Goal: Transaction & Acquisition: Subscribe to service/newsletter

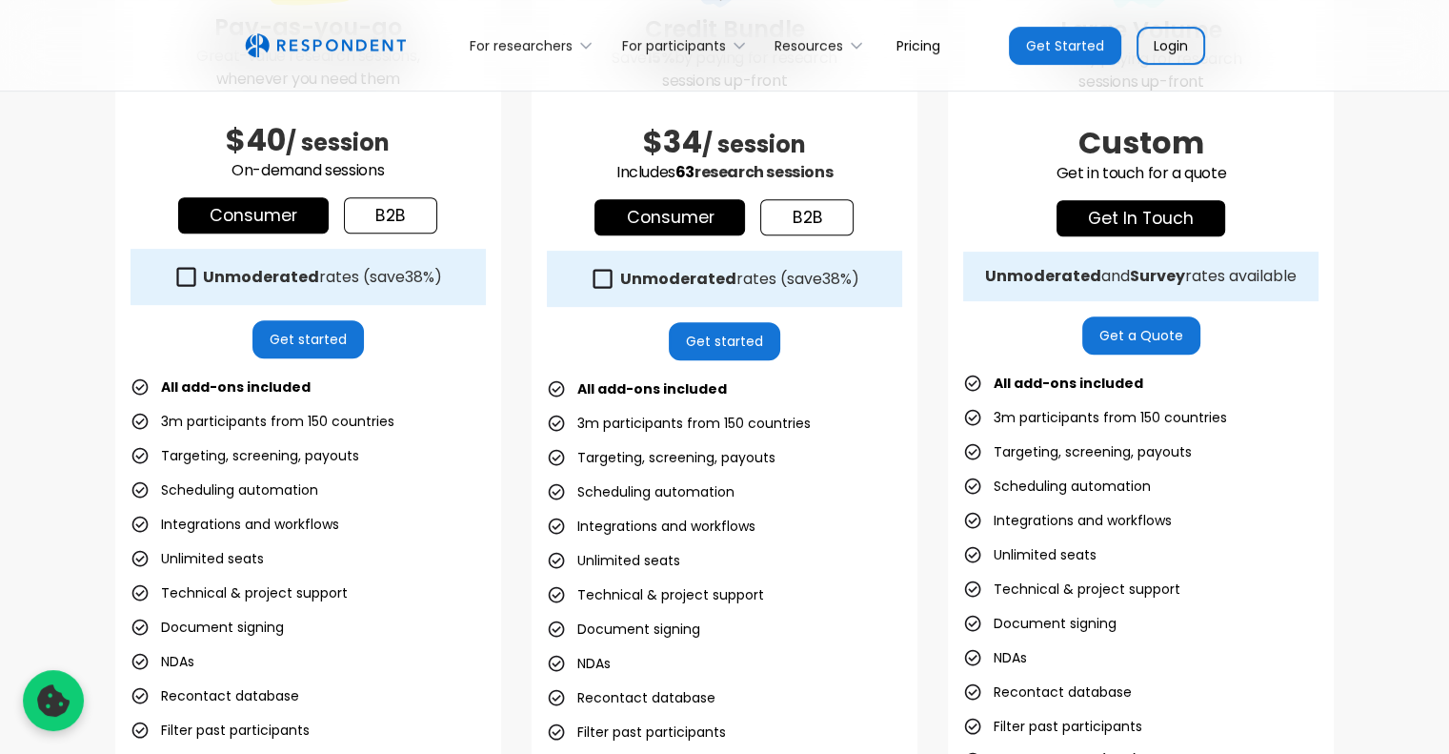
scroll to position [711, 0]
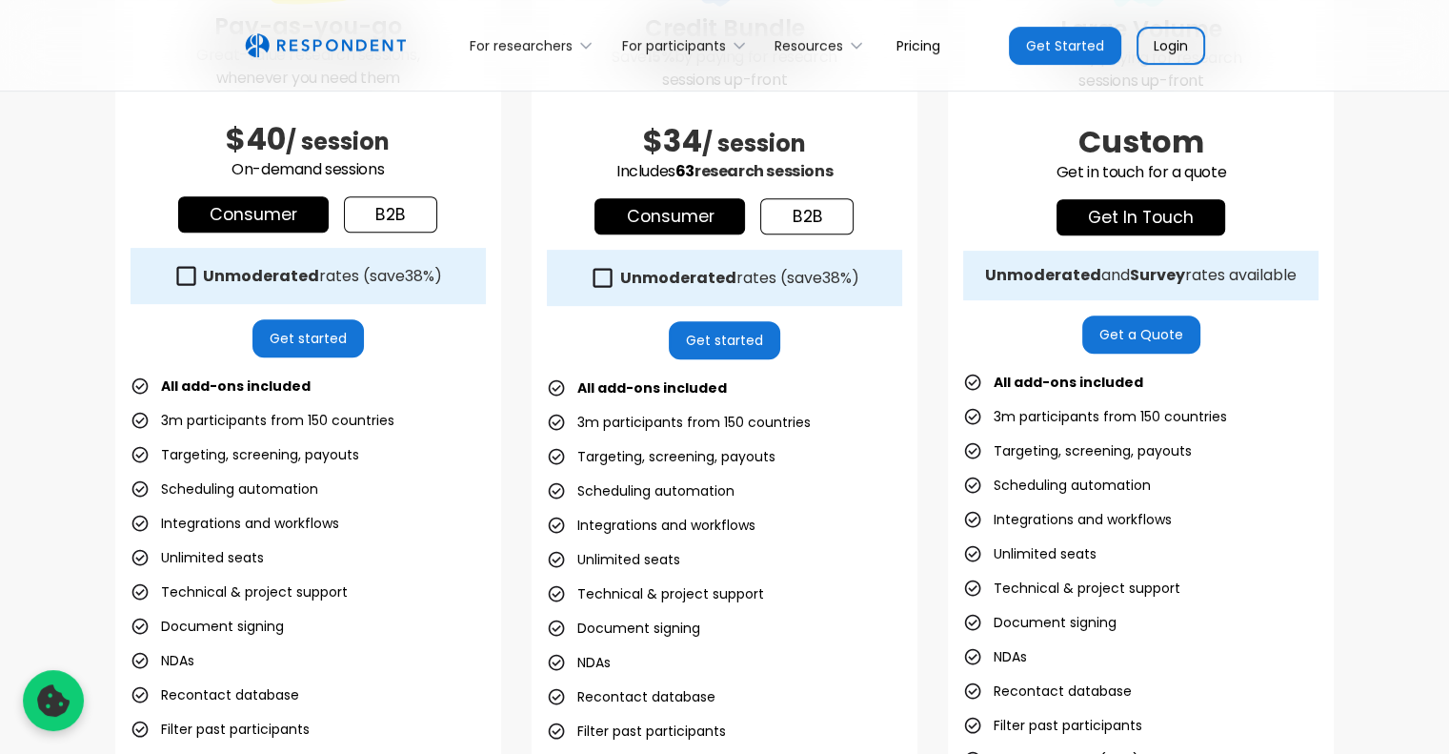
click at [181, 279] on icon at bounding box center [186, 276] width 26 height 26
click at [242, 288] on div "Unmoderated rates (save 38% )" at bounding box center [308, 276] width 355 height 56
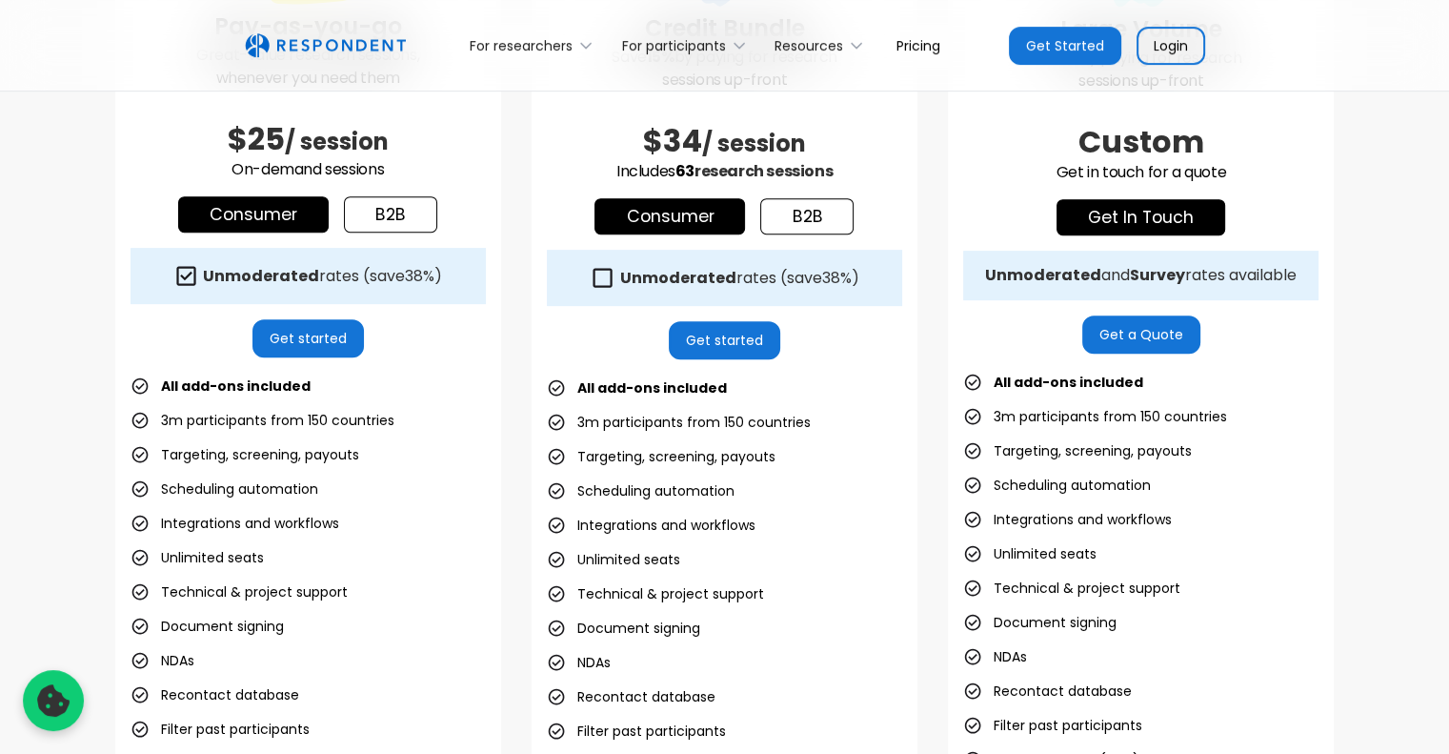
click at [242, 288] on div "Unmoderated rates (save 38% )" at bounding box center [308, 276] width 355 height 56
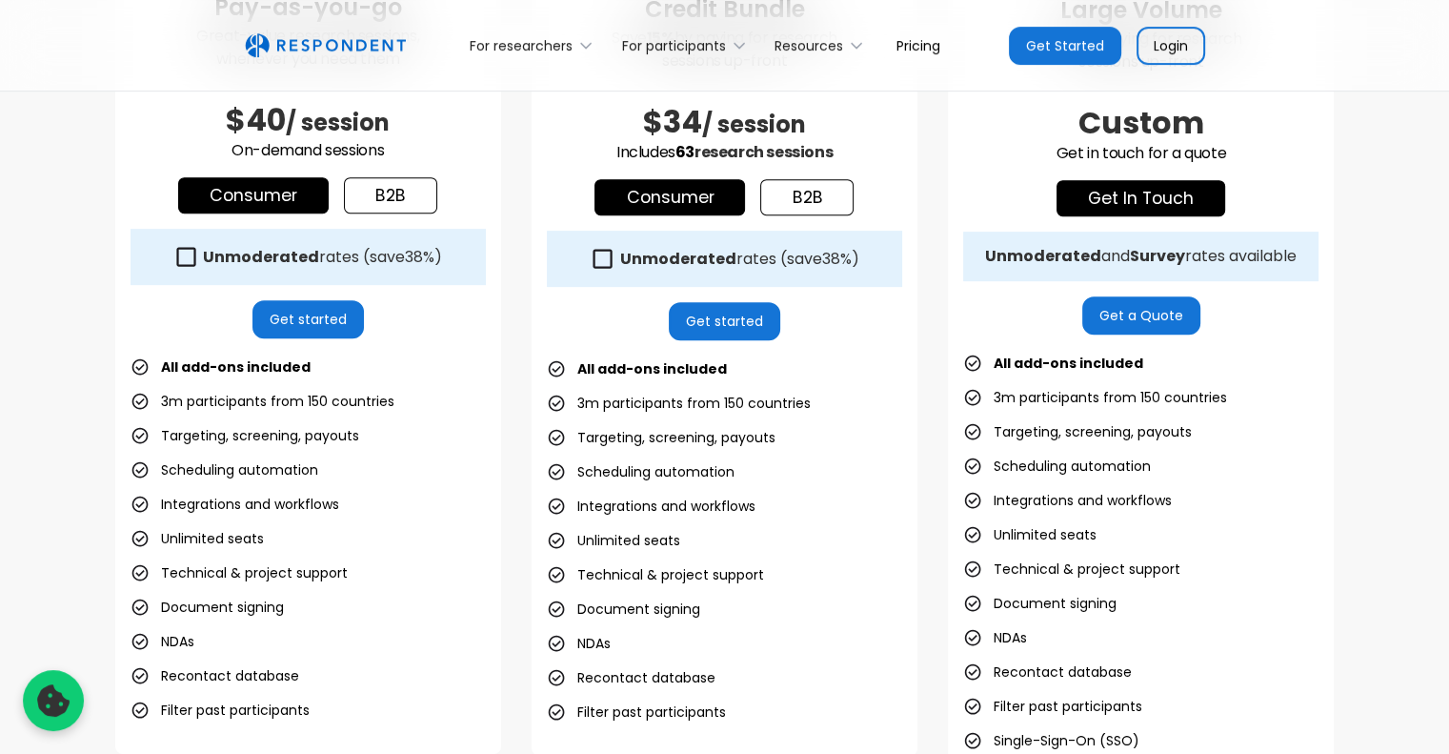
click at [319, 333] on link "Get started" at bounding box center [307, 319] width 111 height 38
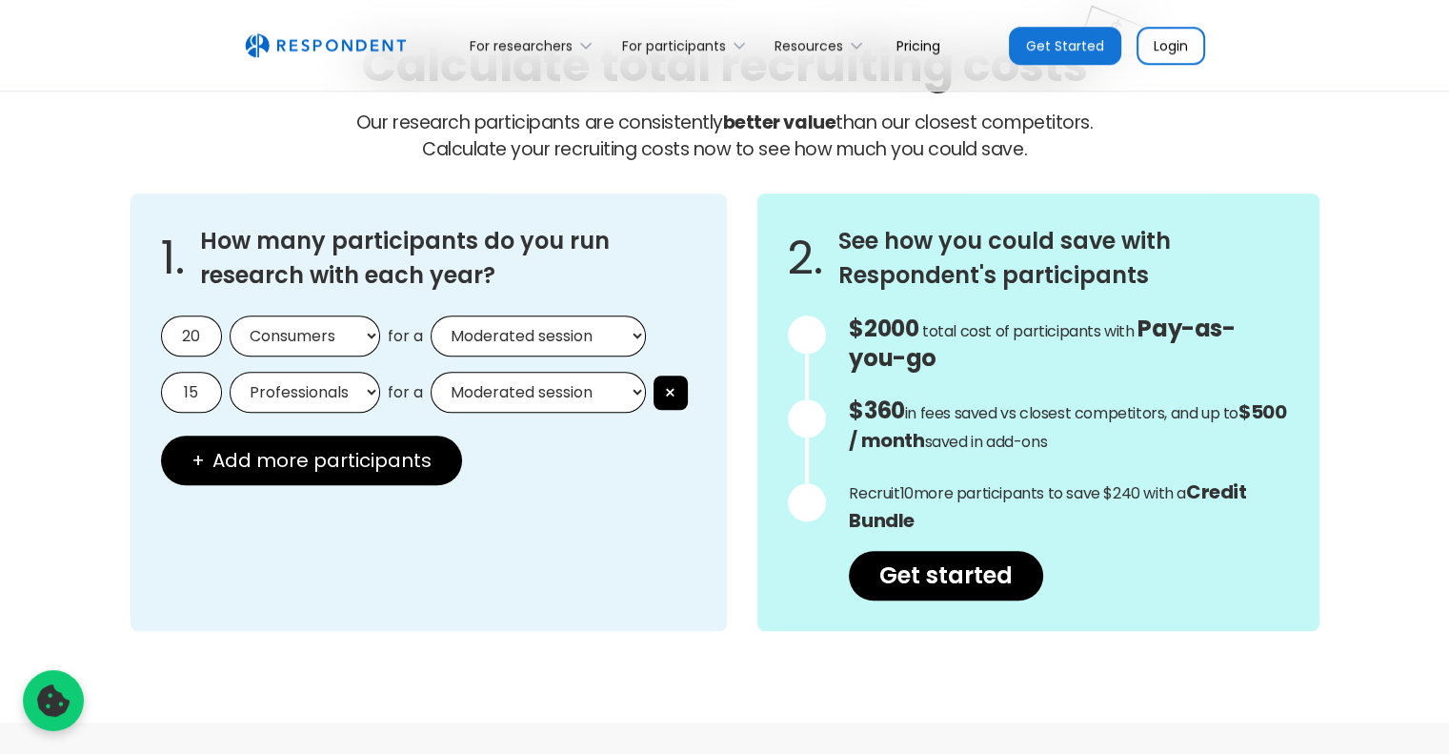
scroll to position [1645, 0]
click at [189, 339] on input "20" at bounding box center [191, 334] width 61 height 41
type input "0"
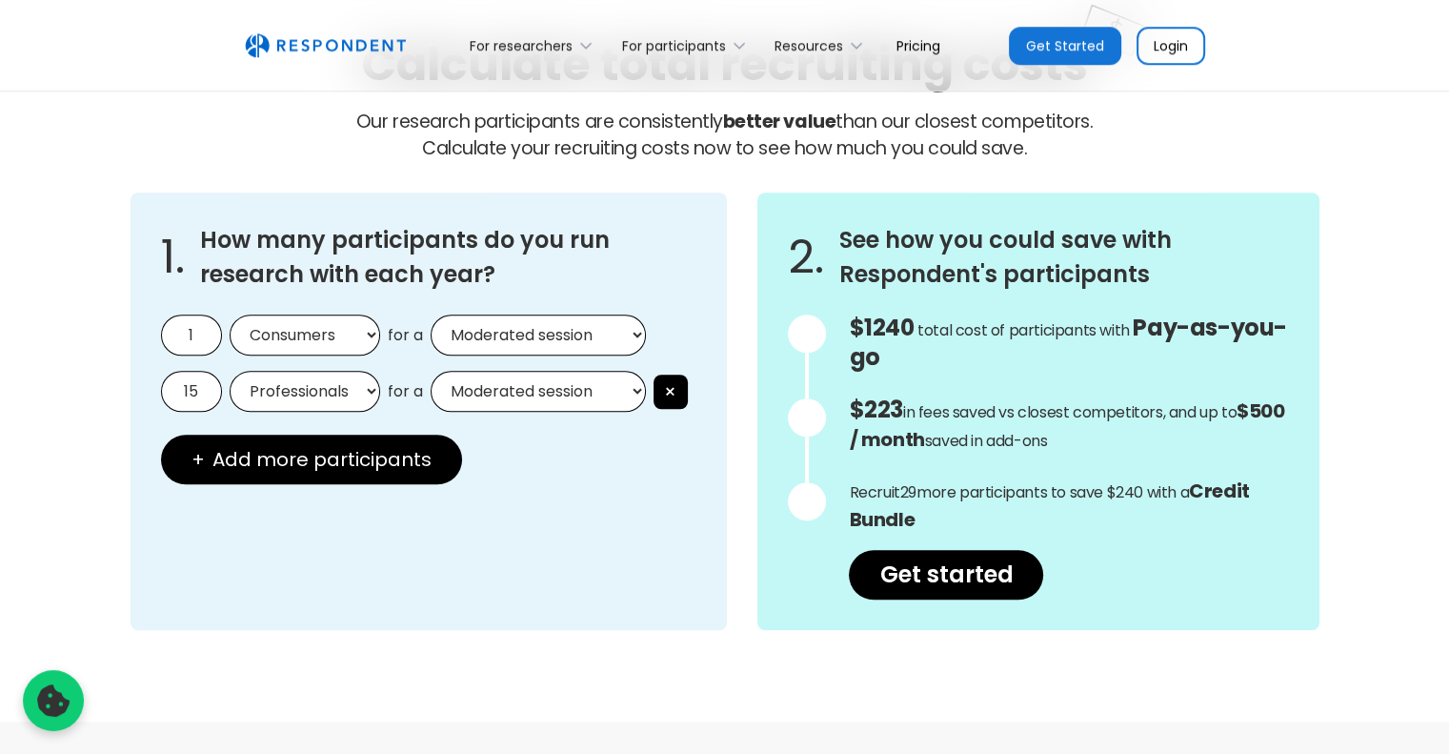
type input "1"
click at [343, 329] on select "Consumers Professionals" at bounding box center [305, 334] width 151 height 41
click at [199, 407] on input "15" at bounding box center [191, 391] width 61 height 41
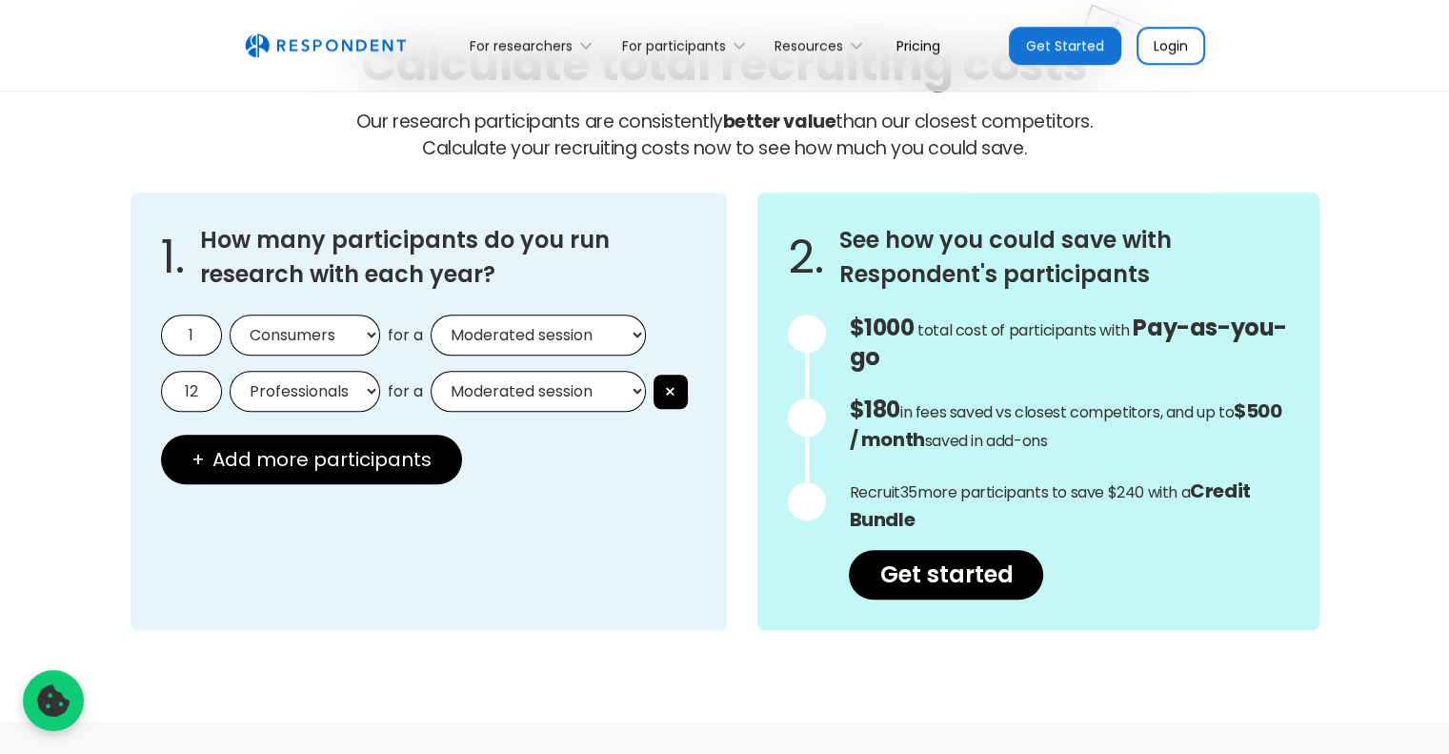
type input "12"
click at [447, 314] on select "Moderated session Unmoderated session" at bounding box center [538, 334] width 215 height 41
click at [431, 314] on select "Moderated session Unmoderated session" at bounding box center [538, 334] width 215 height 41
